Goal: Task Accomplishment & Management: Manage account settings

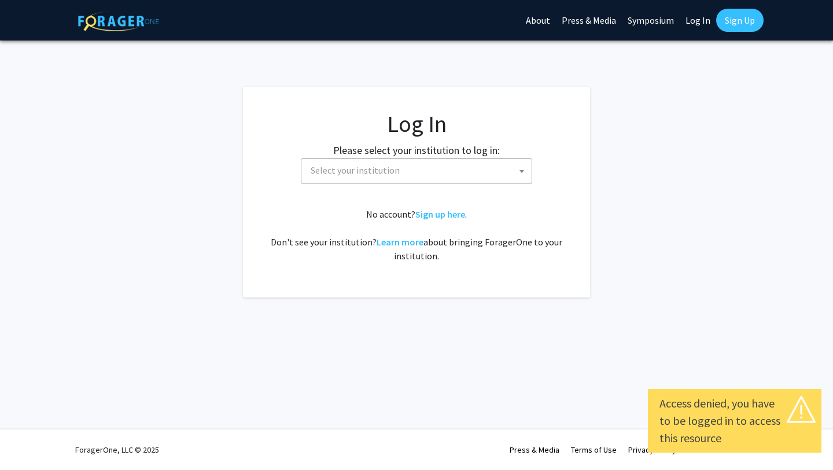
click at [520, 175] on span at bounding box center [522, 170] width 12 height 25
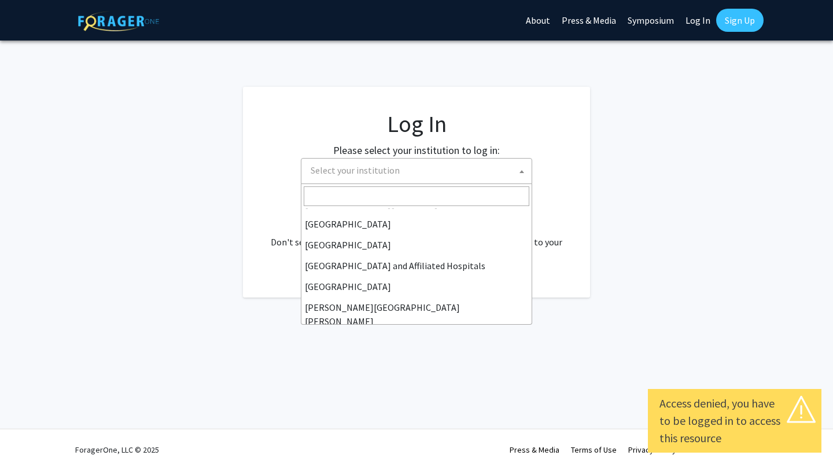
scroll to position [144, 0]
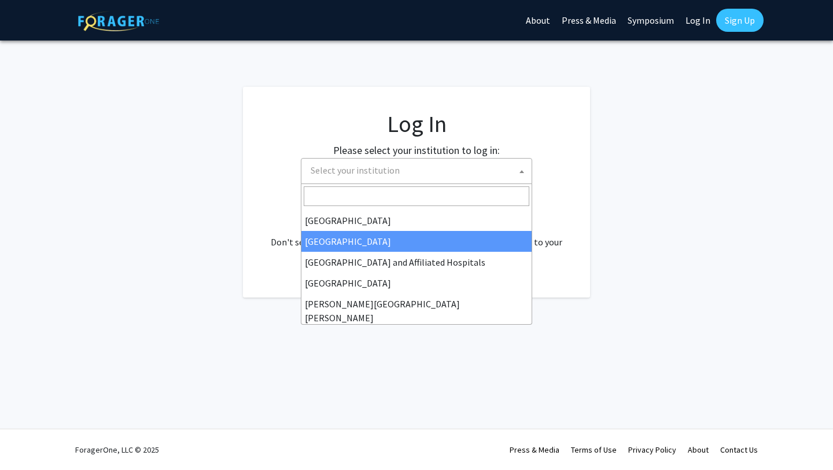
select select "23"
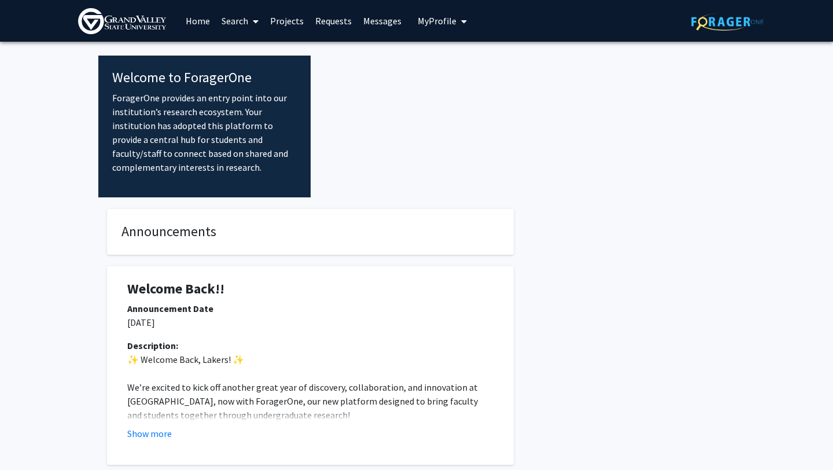
click at [440, 20] on span "My Profile" at bounding box center [436, 21] width 39 height 12
click at [469, 70] on span "View Profile" at bounding box center [490, 66] width 70 height 13
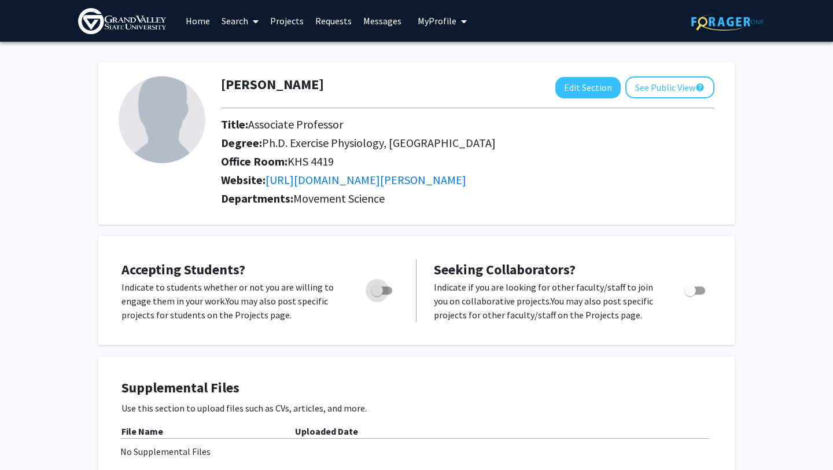
click at [387, 289] on span "Toggle" at bounding box center [381, 290] width 21 height 8
click at [377, 294] on input "Would you like to permit student requests?" at bounding box center [376, 294] width 1 height 1
checkbox input "true"
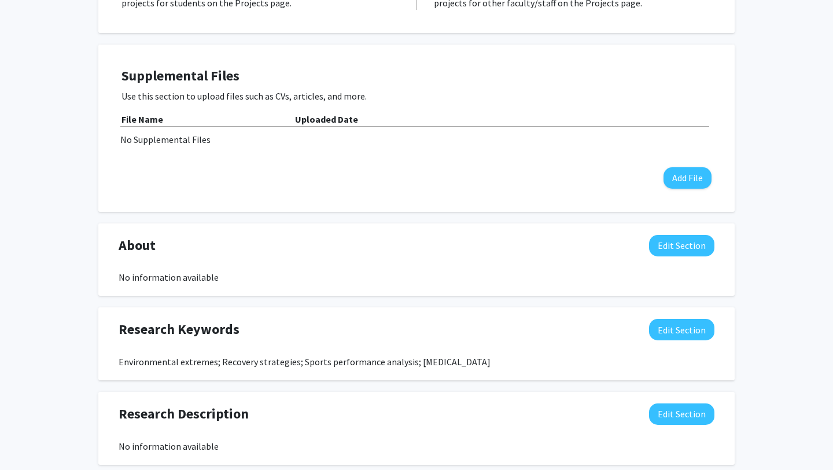
scroll to position [314, 0]
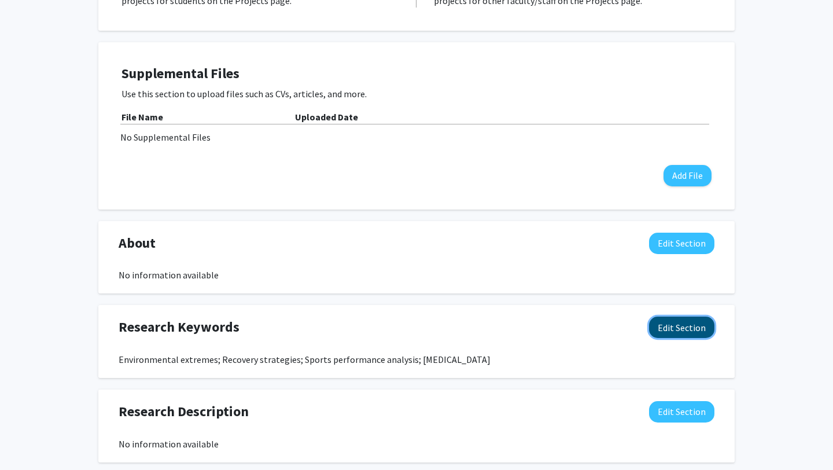
click at [682, 328] on button "Edit Section" at bounding box center [681, 326] width 65 height 21
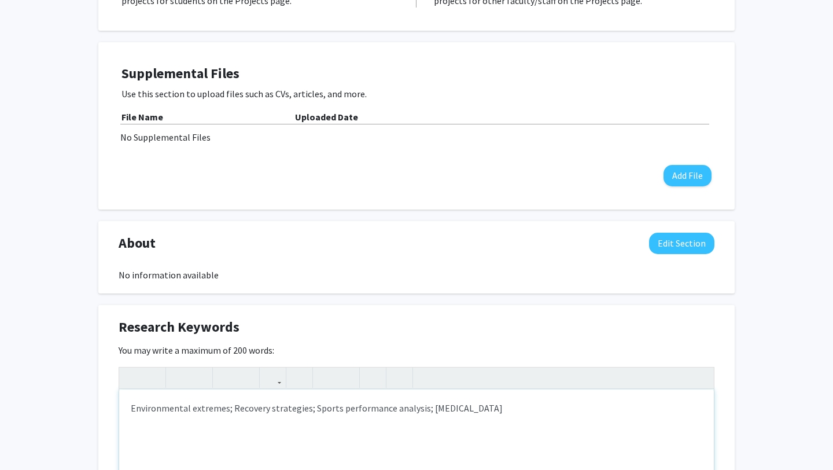
click at [131, 405] on div "Environmental extremes; Recovery strategies; Sports performance analysis; [MEDI…" at bounding box center [416, 475] width 594 height 173
drag, startPoint x: 437, startPoint y: 408, endPoint x: 618, endPoint y: 408, distance: 181.0
click at [618, 408] on div "Exercise physiology, environmental extremes, post-exercise recovery strategies;…" at bounding box center [416, 475] width 594 height 173
click at [131, 408] on div "Exercise physiology, environmental extremes, sport science, post-exercise recov…" at bounding box center [416, 475] width 594 height 173
type textarea "Research interests: exercise physiology, environmental extremes, sport science,…"
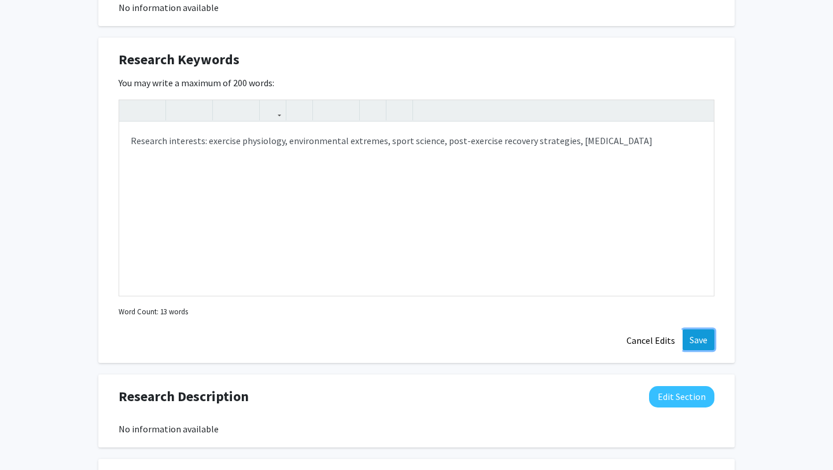
click at [696, 344] on button "Save" at bounding box center [698, 339] width 32 height 21
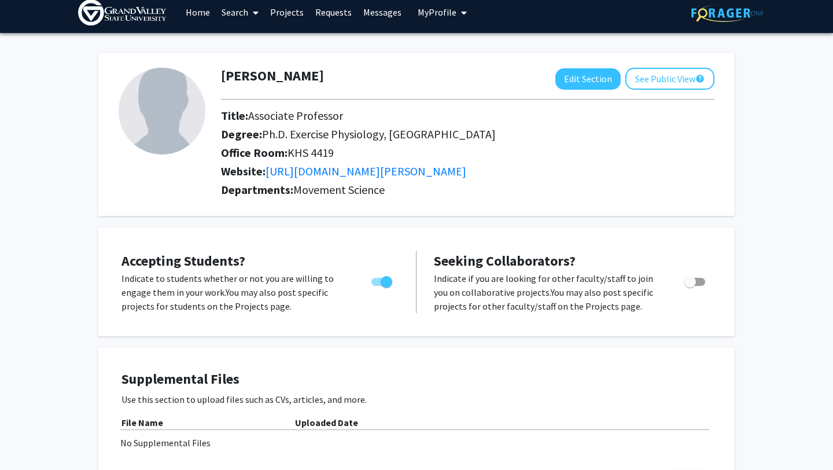
scroll to position [0, 0]
